Goal: Transaction & Acquisition: Purchase product/service

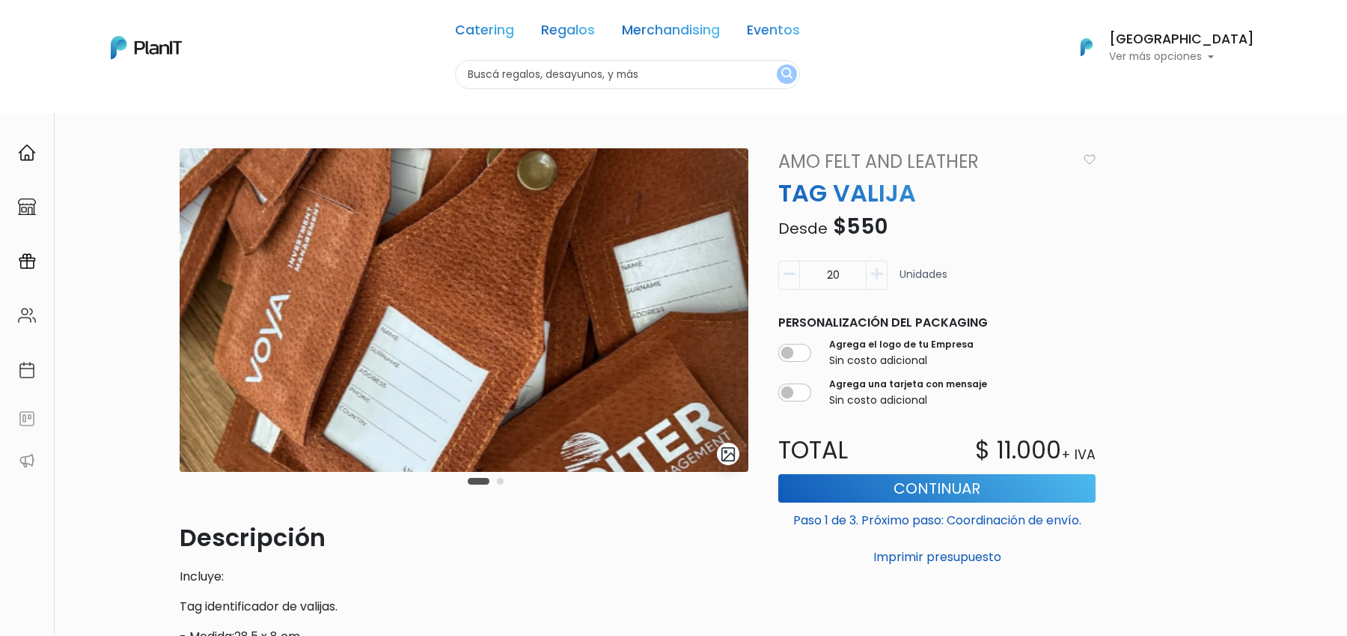
click at [501, 484] on button "Carousel Page 2" at bounding box center [500, 481] width 7 height 7
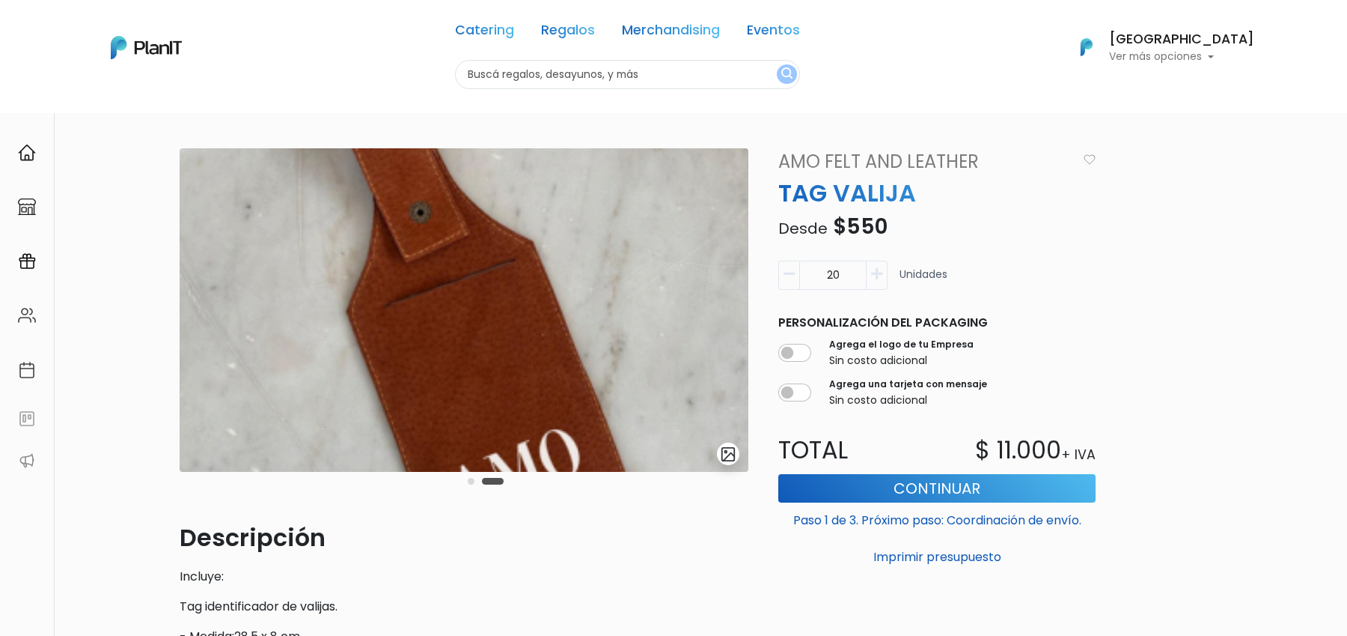
click at [468, 481] on button "Carousel Page 1" at bounding box center [471, 481] width 7 height 7
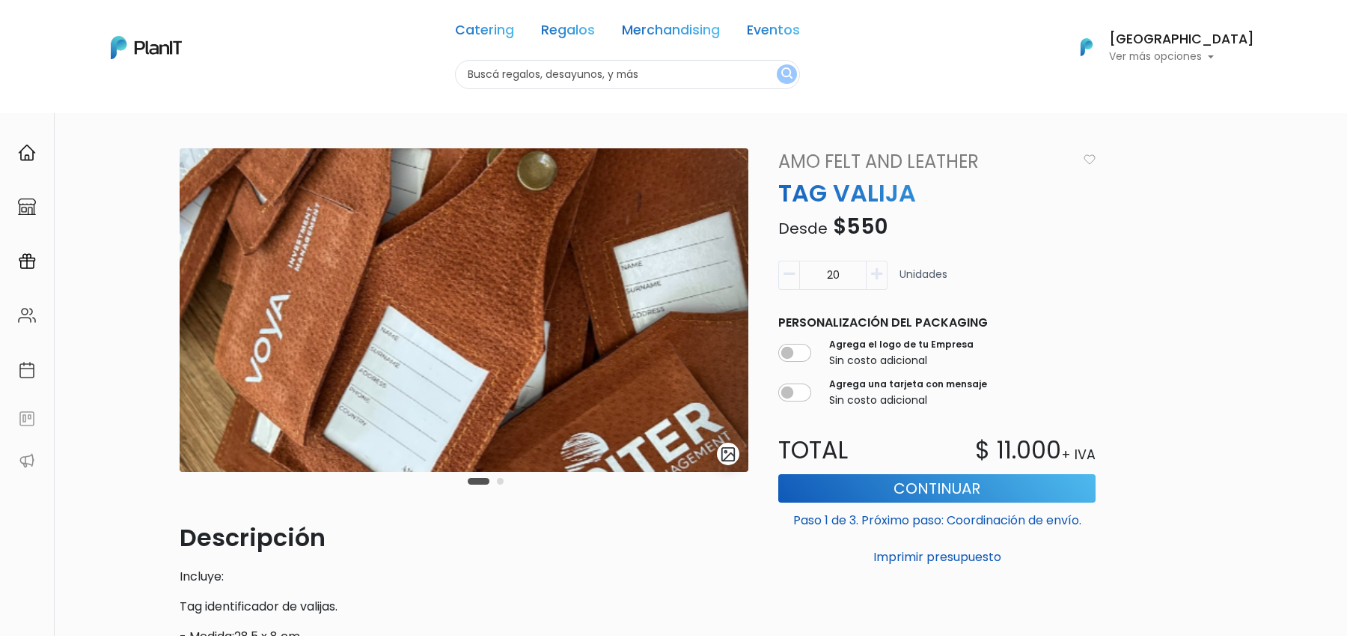
click at [500, 480] on button "Carousel Page 2" at bounding box center [500, 481] width 7 height 7
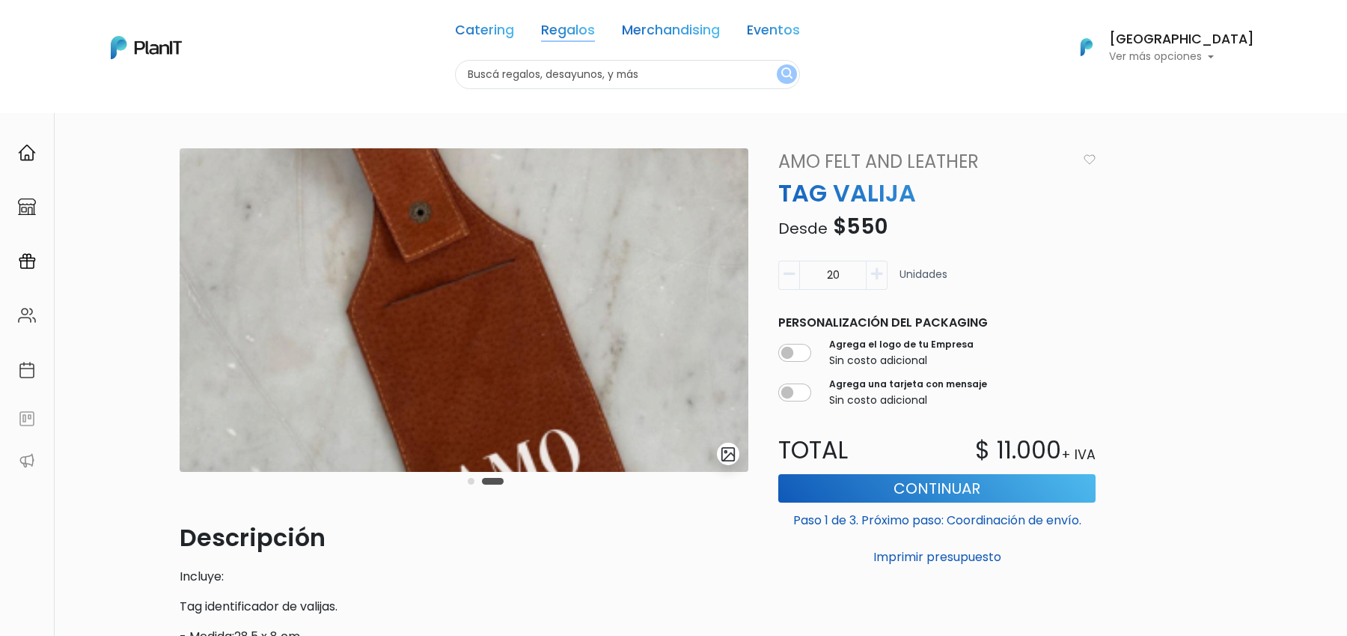
click at [595, 24] on link "Regalos" at bounding box center [568, 33] width 54 height 18
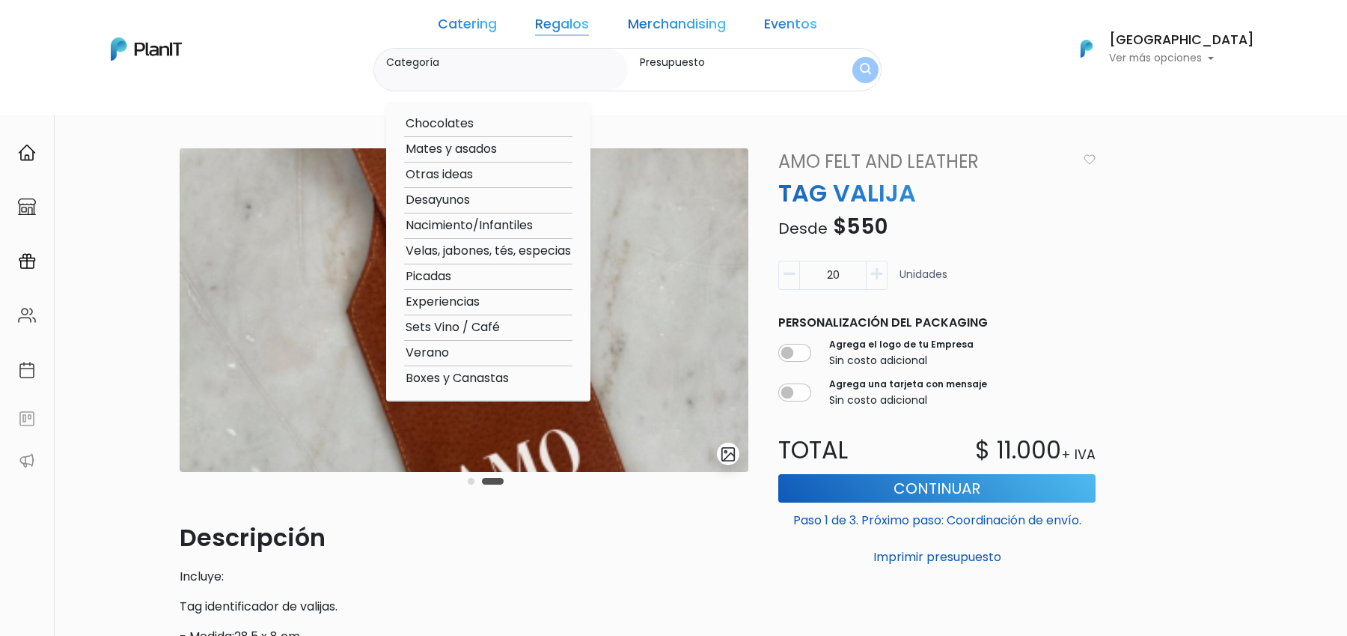
click at [514, 174] on option "Otras ideas" at bounding box center [488, 174] width 168 height 19
type input "Otras ideas"
type input "$0 - $1000"
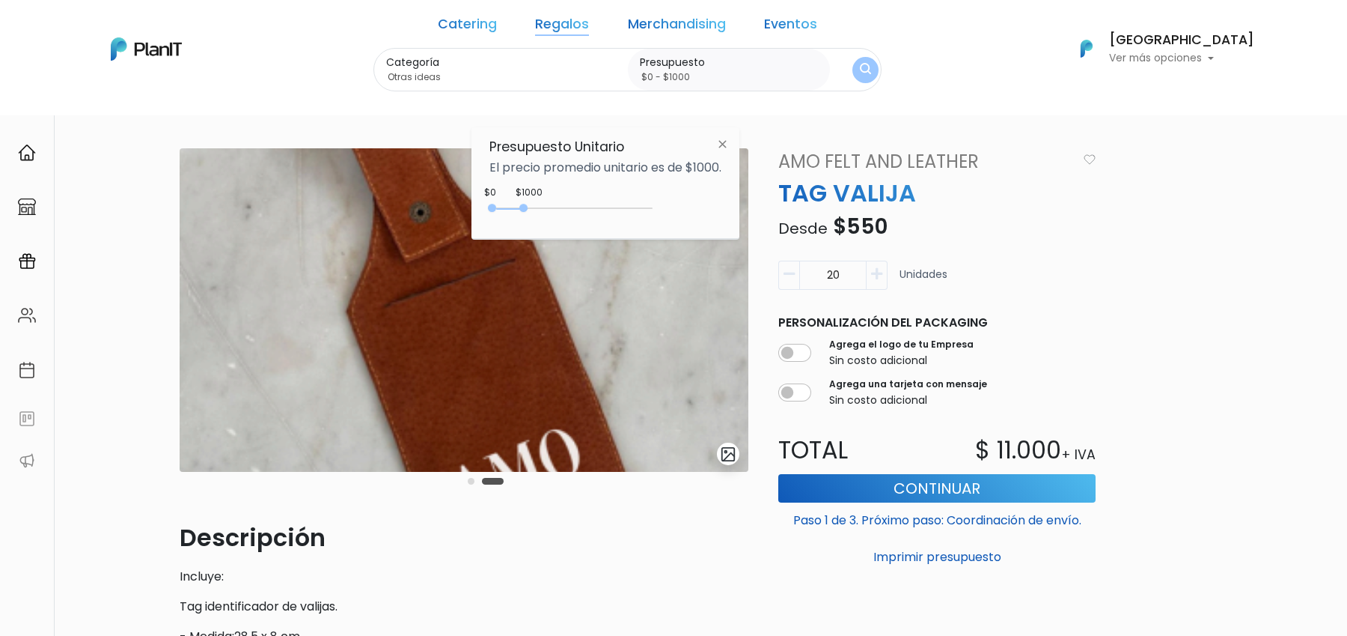
click at [647, 202] on div "0 : 1000 0 1000 0,1000" at bounding box center [574, 211] width 157 height 18
click at [639, 205] on div "0 : 1000 0 1000" at bounding box center [574, 211] width 157 height 15
click at [860, 73] on img "submit" at bounding box center [865, 70] width 11 height 14
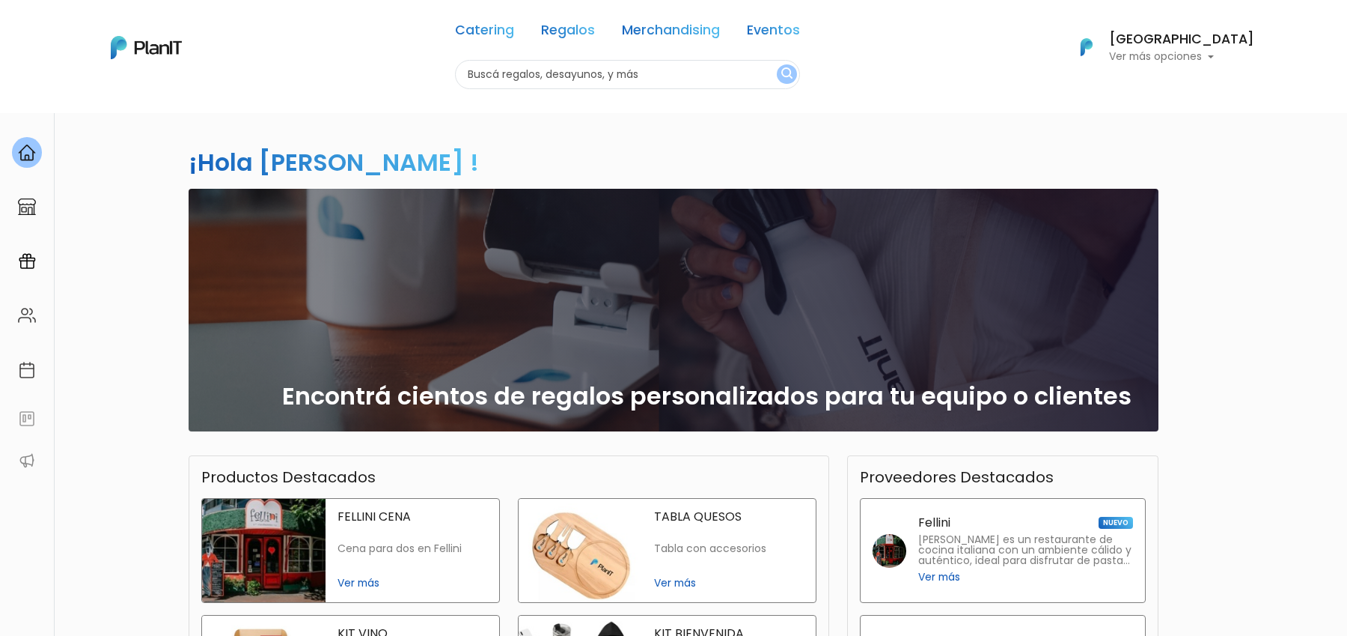
click at [570, 73] on input "text" at bounding box center [627, 74] width 345 height 29
type input "termo"
click at [777, 64] on button "submit" at bounding box center [787, 73] width 20 height 19
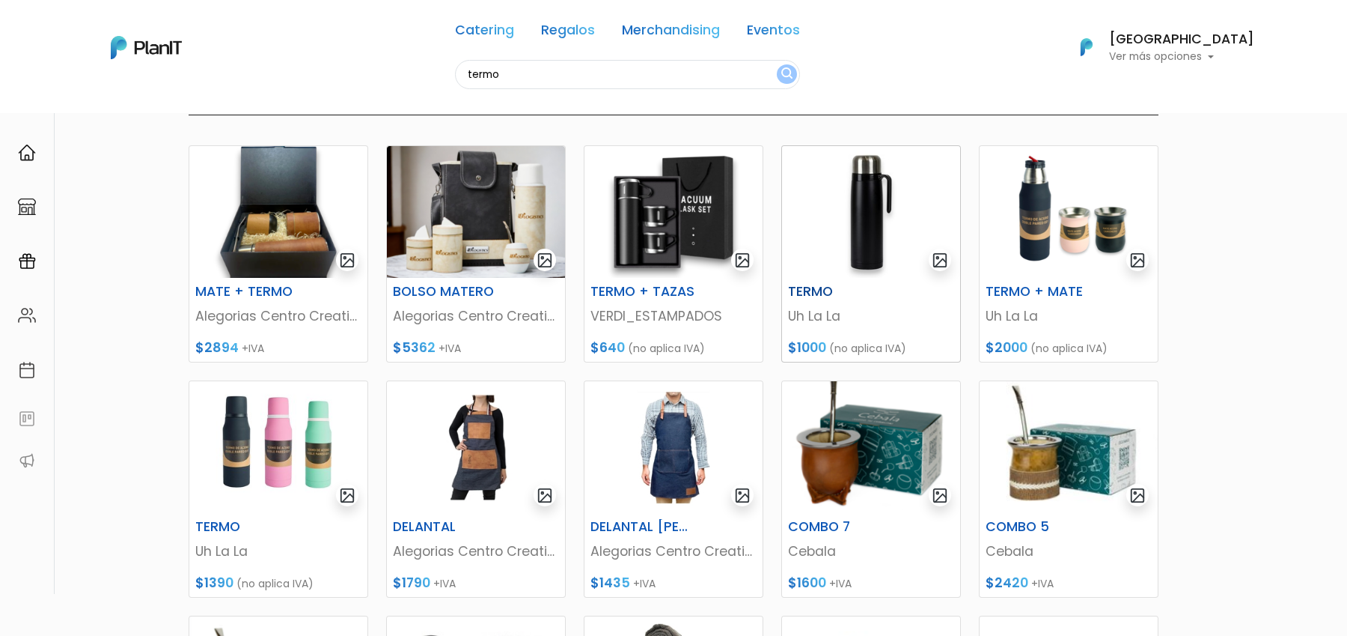
scroll to position [157, 0]
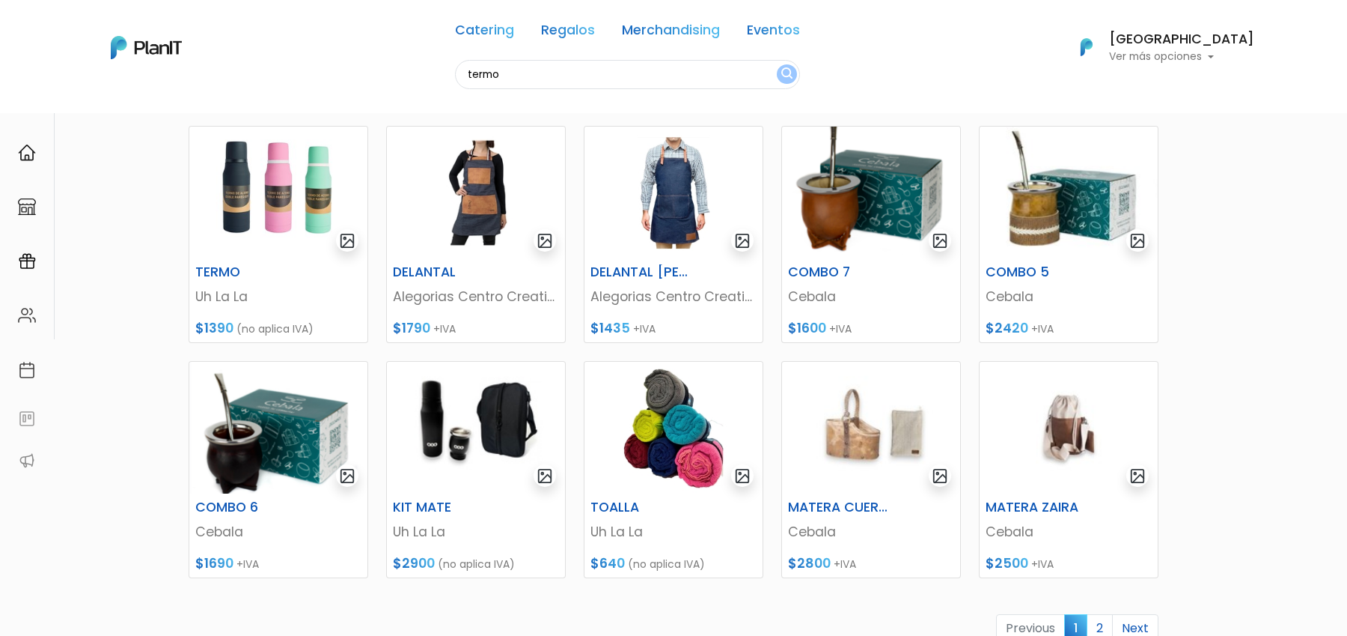
scroll to position [499, 0]
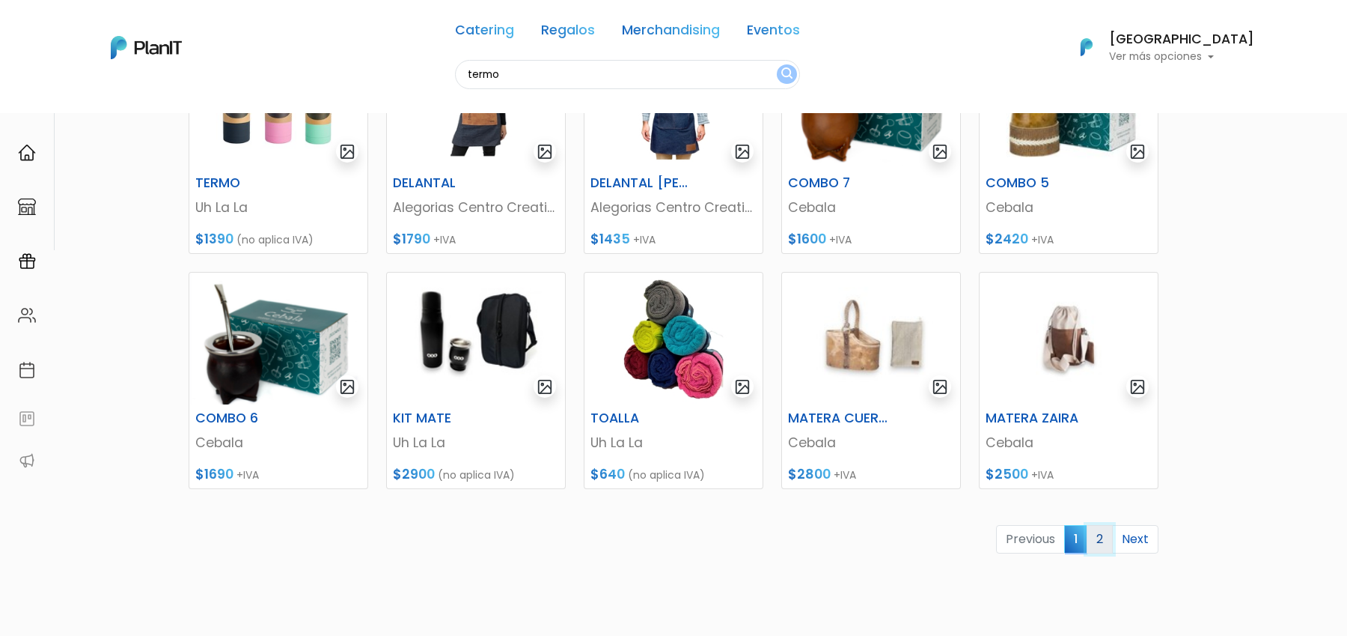
click at [1102, 531] on link "2" at bounding box center [1100, 539] width 26 height 28
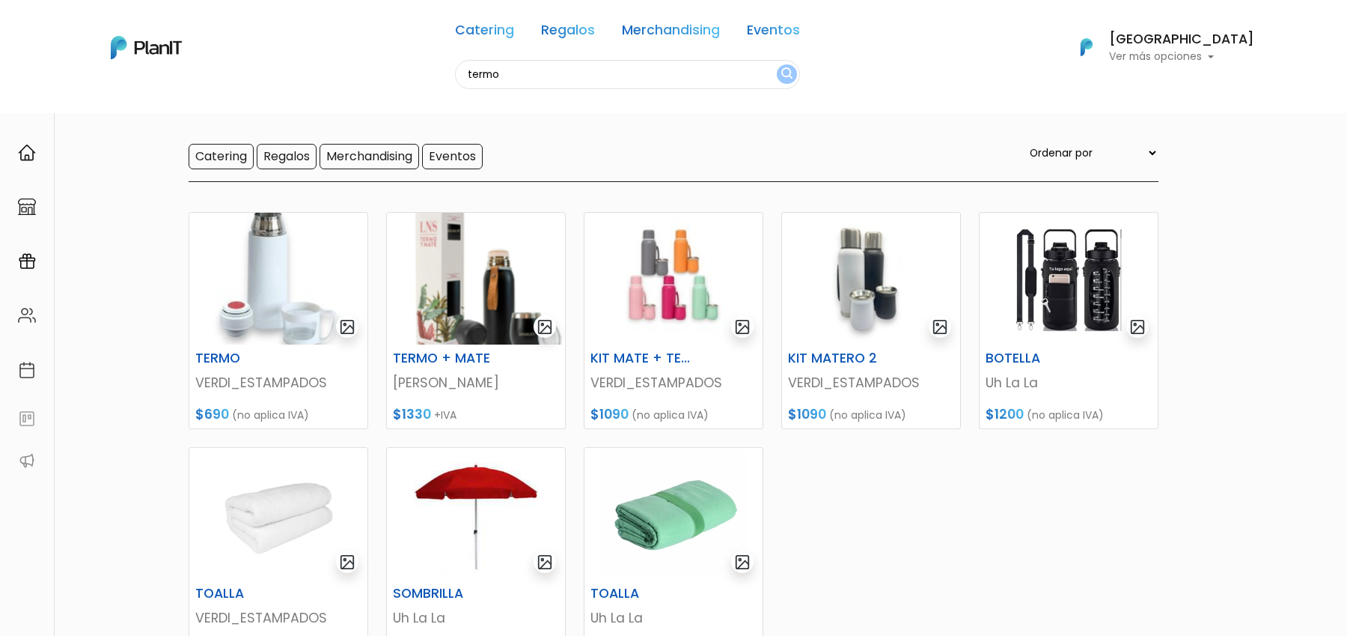
scroll to position [96, 0]
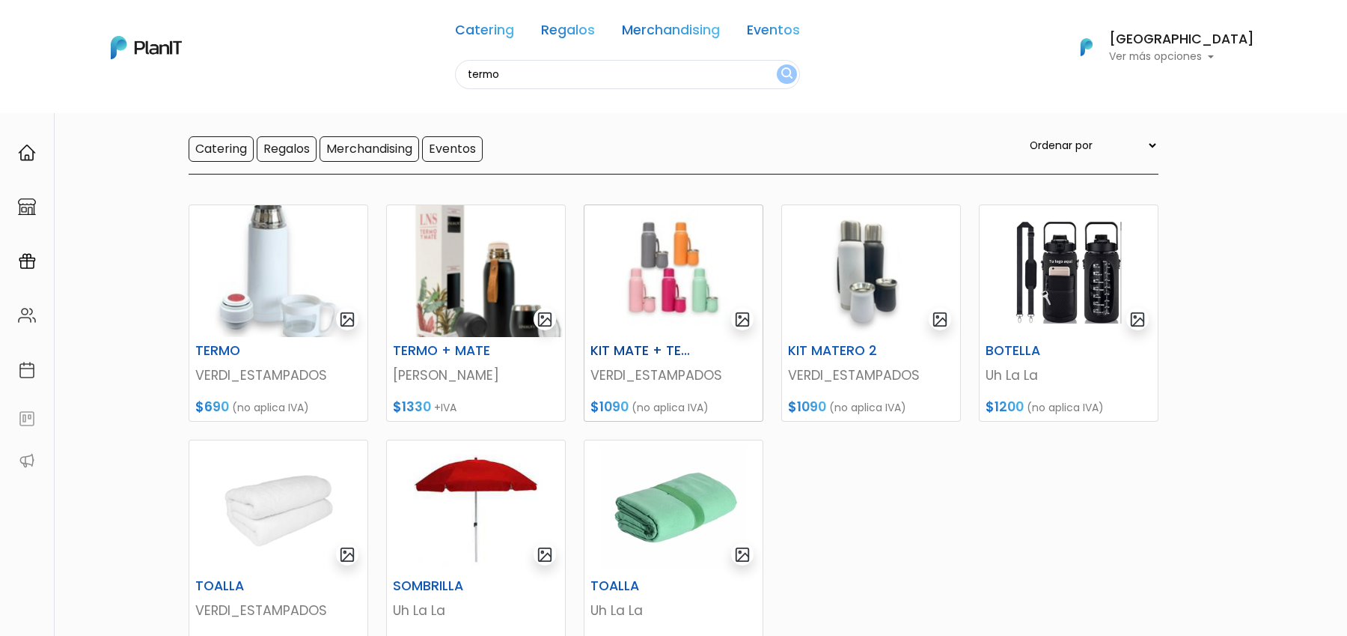
click at [669, 257] on img at bounding box center [674, 271] width 178 height 132
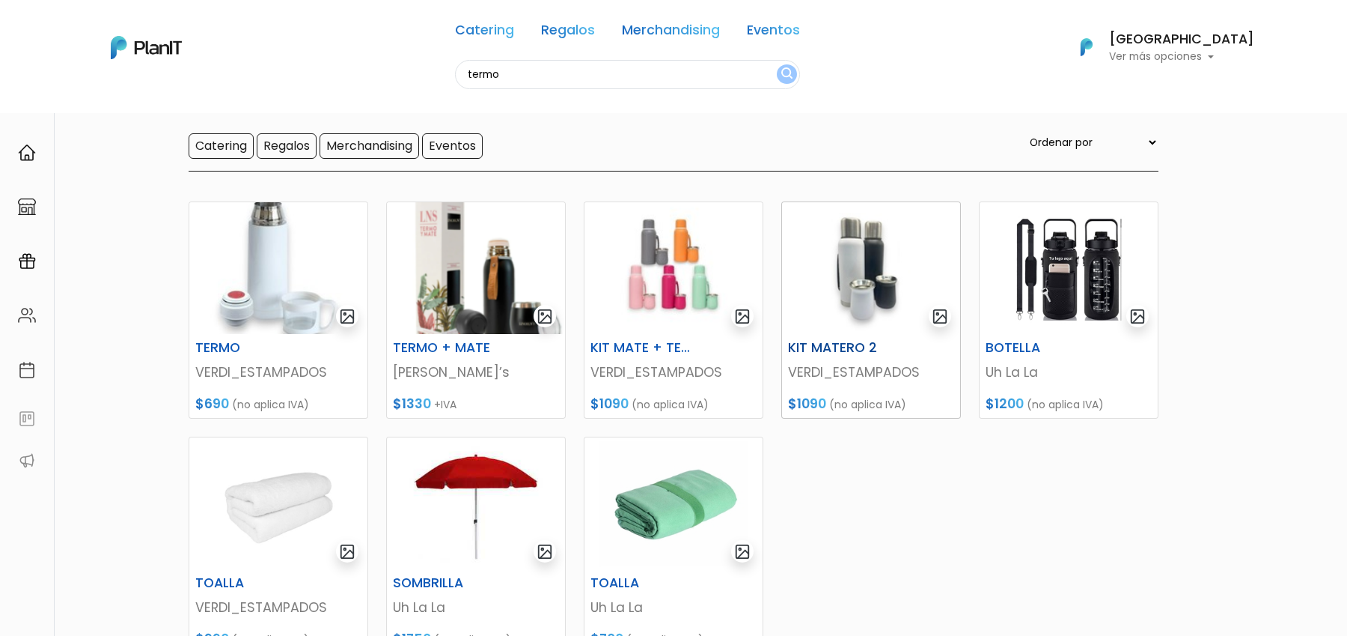
scroll to position [68, 0]
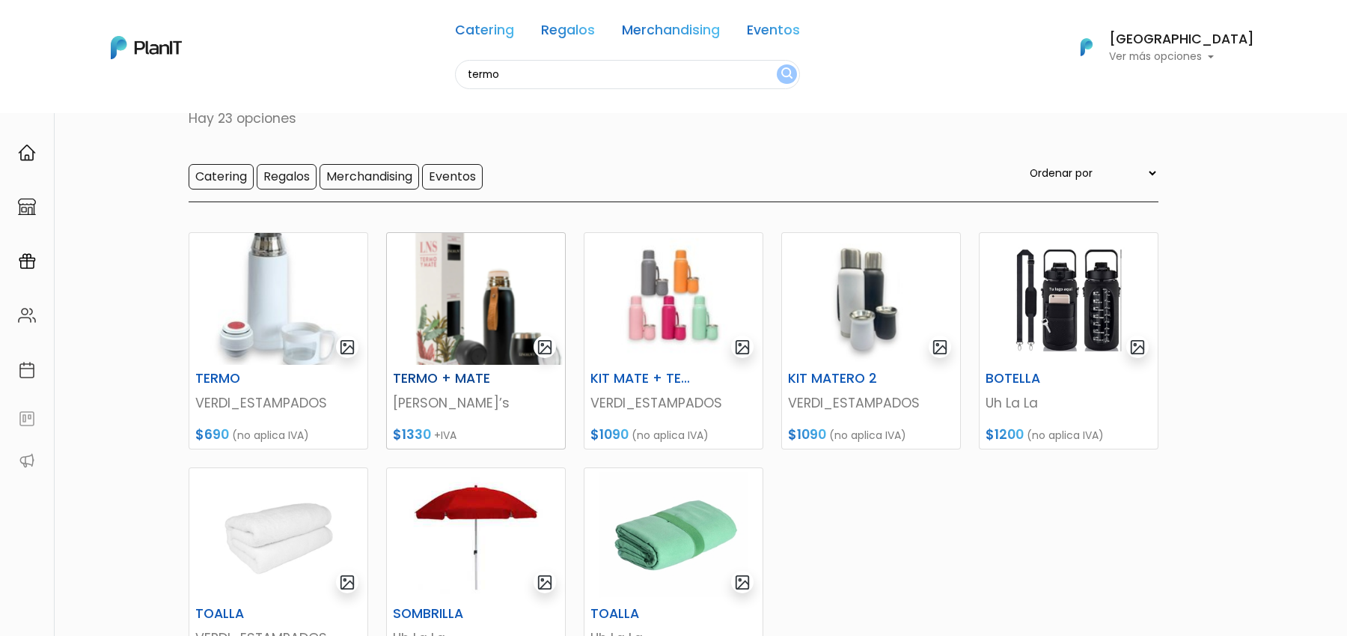
click at [490, 303] on img at bounding box center [476, 299] width 178 height 132
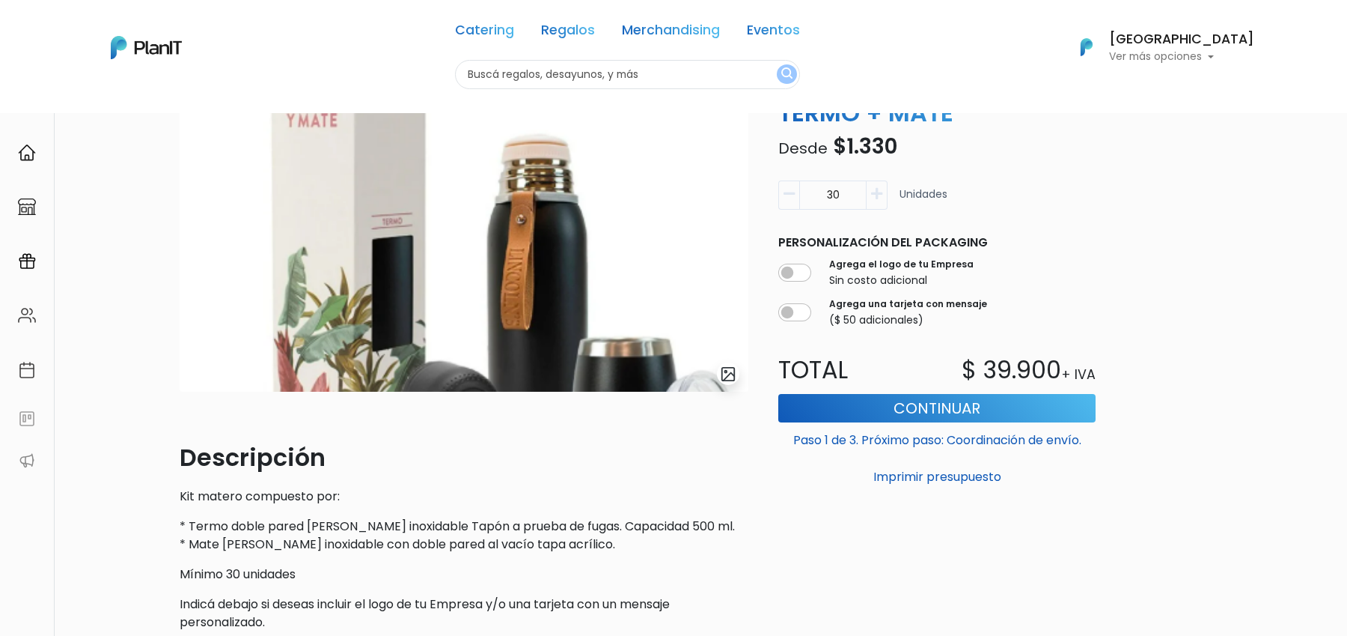
scroll to position [83, 0]
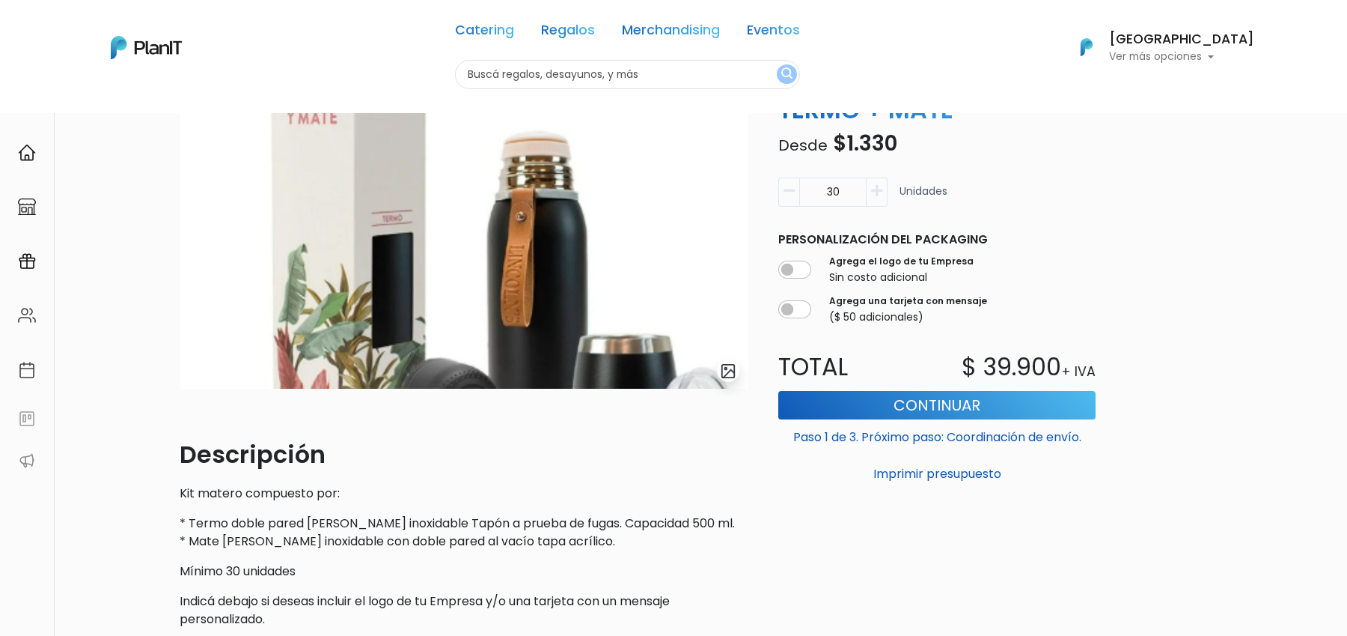
click at [731, 373] on img "submit" at bounding box center [728, 370] width 17 height 17
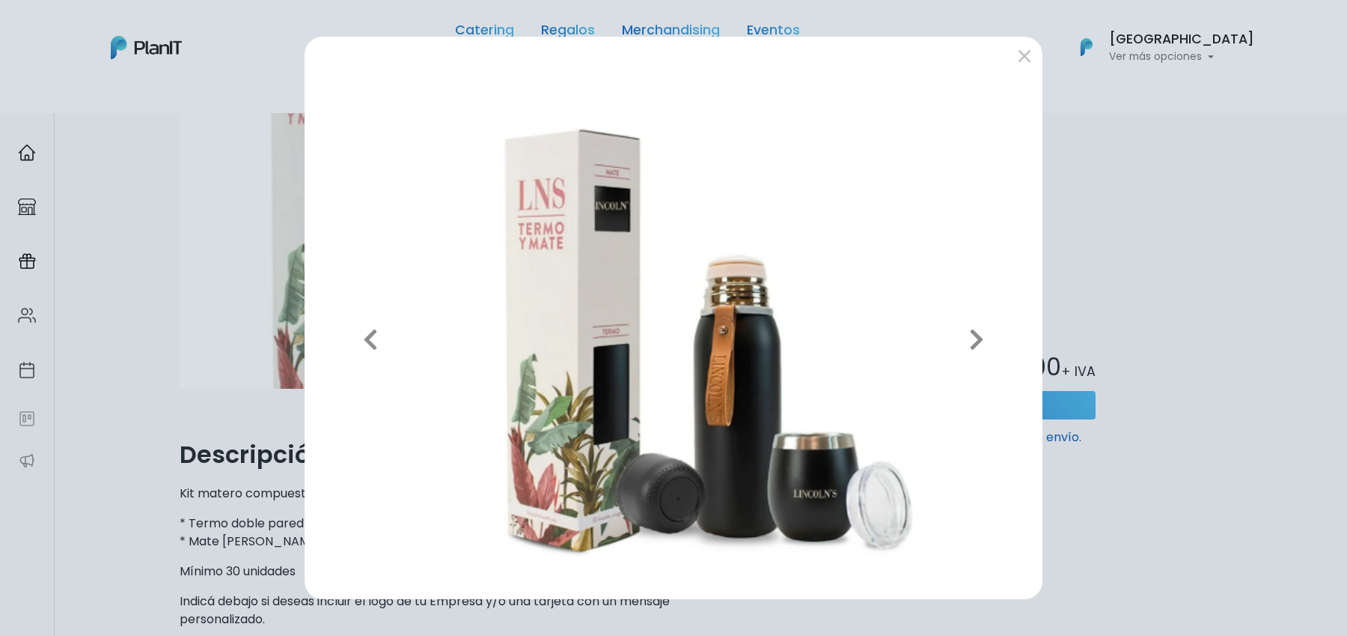
click at [1116, 286] on div "Previous Next" at bounding box center [673, 318] width 1347 height 636
click at [1046, 244] on div "Previous Next" at bounding box center [673, 318] width 1347 height 636
click at [1028, 55] on button "submit" at bounding box center [1025, 55] width 24 height 24
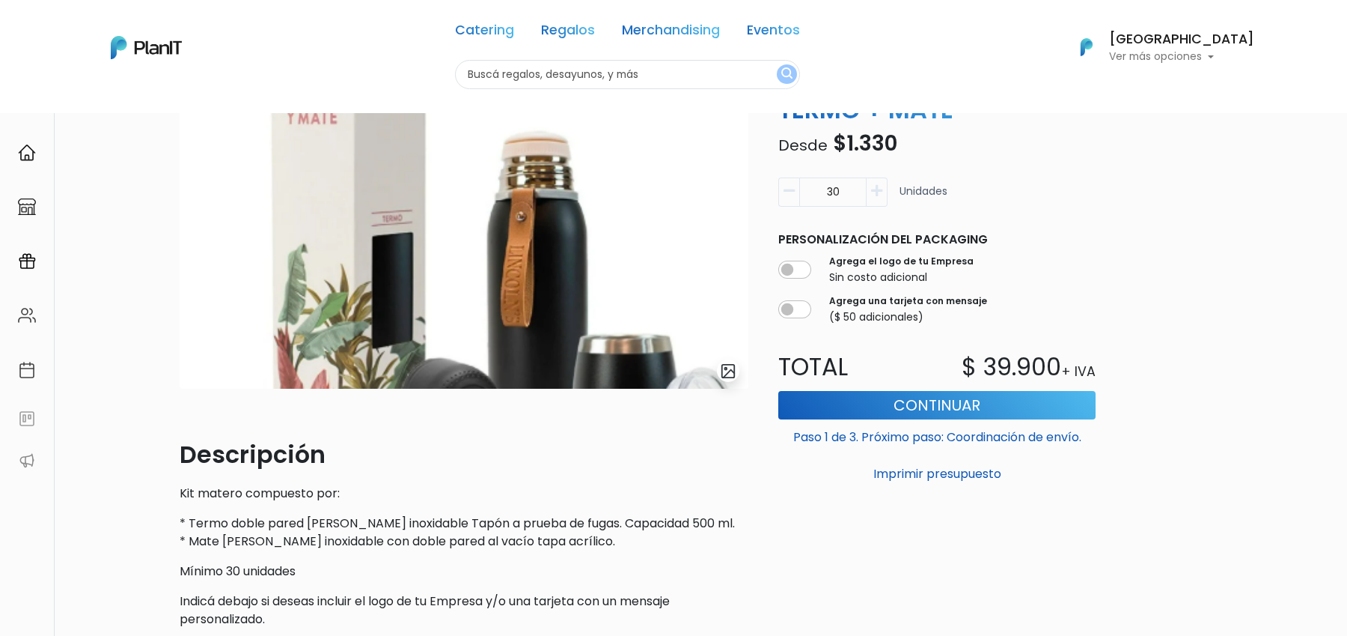
click at [728, 369] on img "submit" at bounding box center [728, 370] width 17 height 17
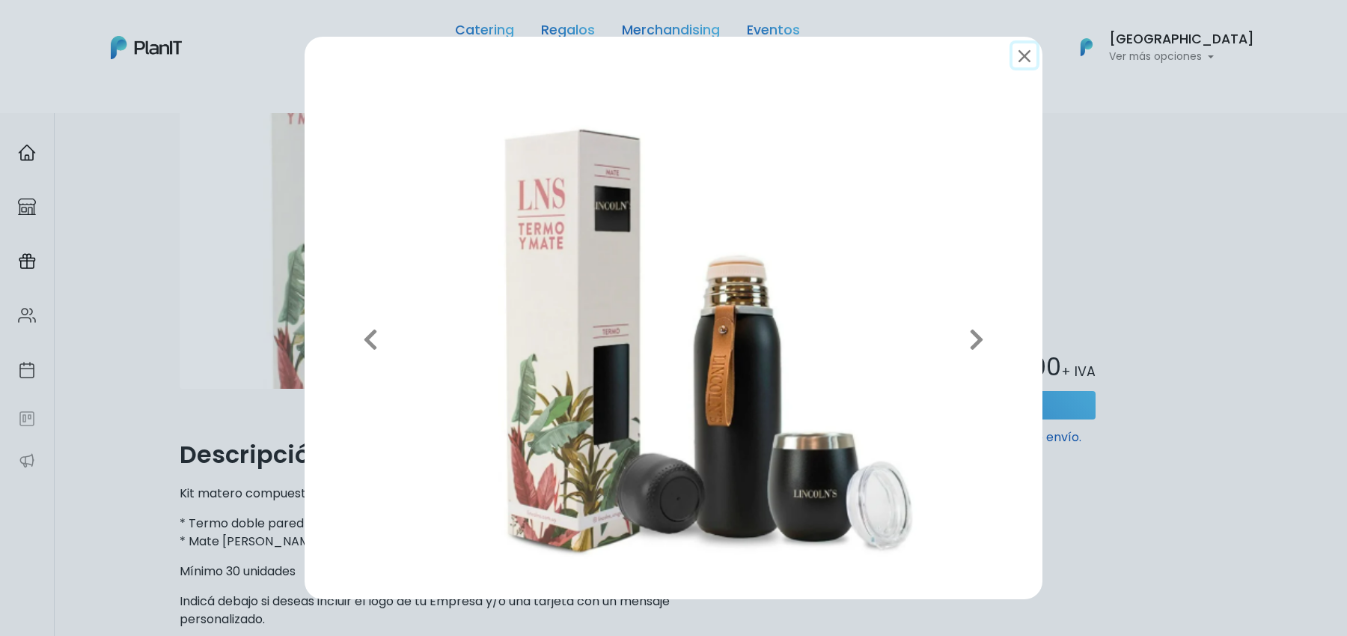
click at [1025, 59] on button "submit" at bounding box center [1025, 55] width 24 height 24
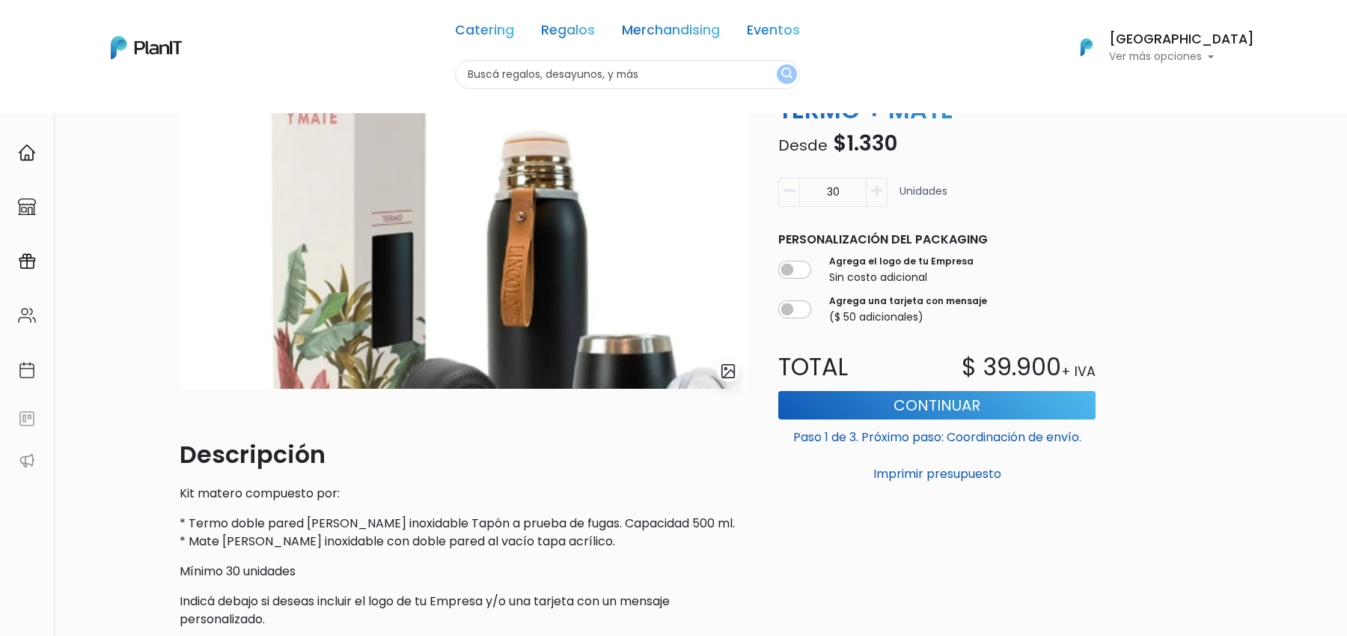
click at [1088, 244] on p "Personalización del packaging" at bounding box center [936, 240] width 317 height 18
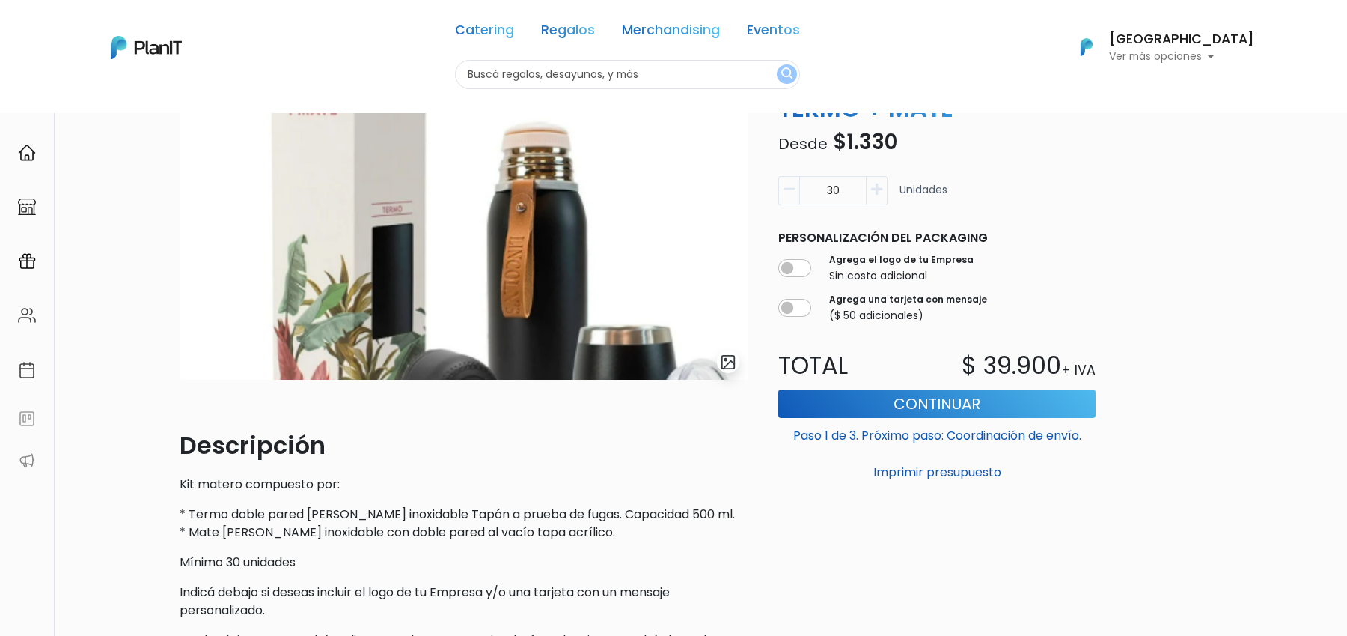
scroll to position [0, 0]
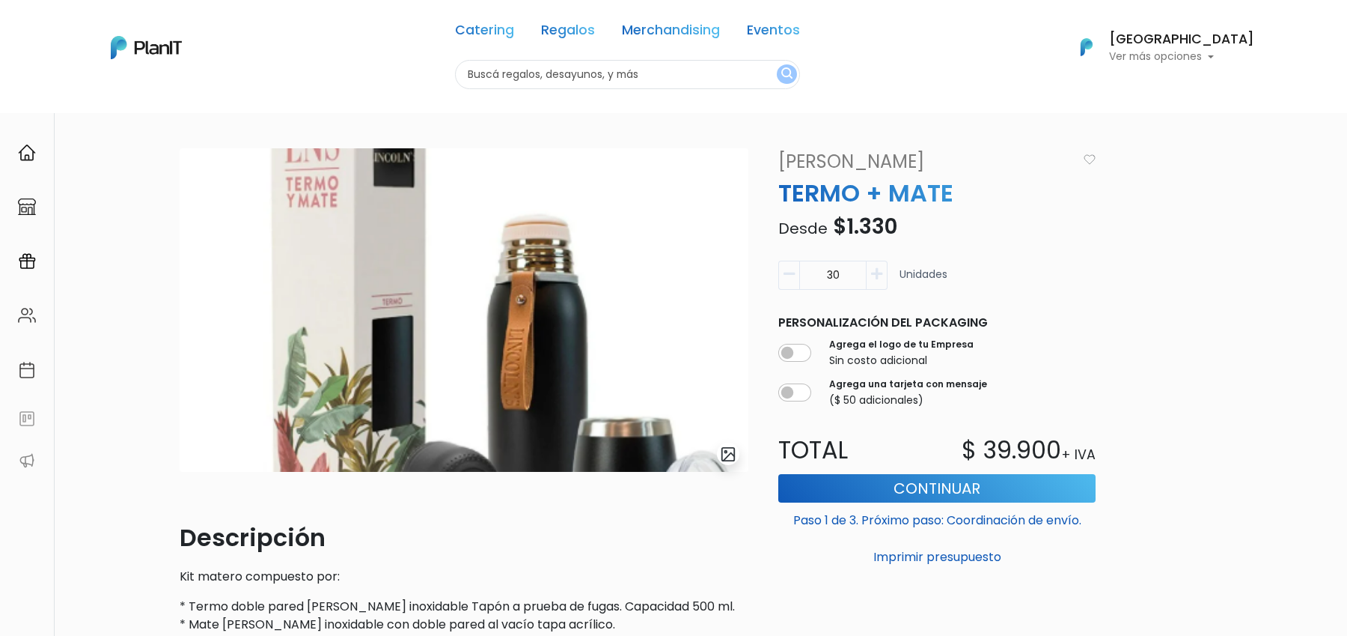
click at [1219, 39] on h6 "[GEOGRAPHIC_DATA]" at bounding box center [1181, 39] width 145 height 13
click at [1179, 219] on link "Cerrar Sesión" at bounding box center [1187, 222] width 133 height 30
